Goal: Register for event/course

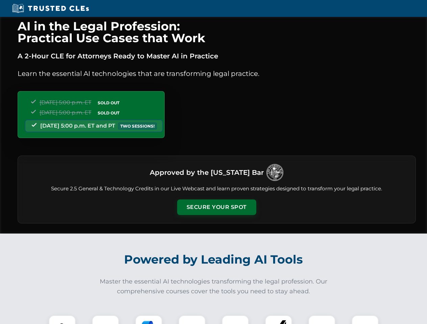
click at [216, 208] on button "Secure Your Spot" at bounding box center [216, 208] width 79 height 16
click at [62, 320] on img at bounding box center [62, 329] width 20 height 20
